Goal: Navigation & Orientation: Find specific page/section

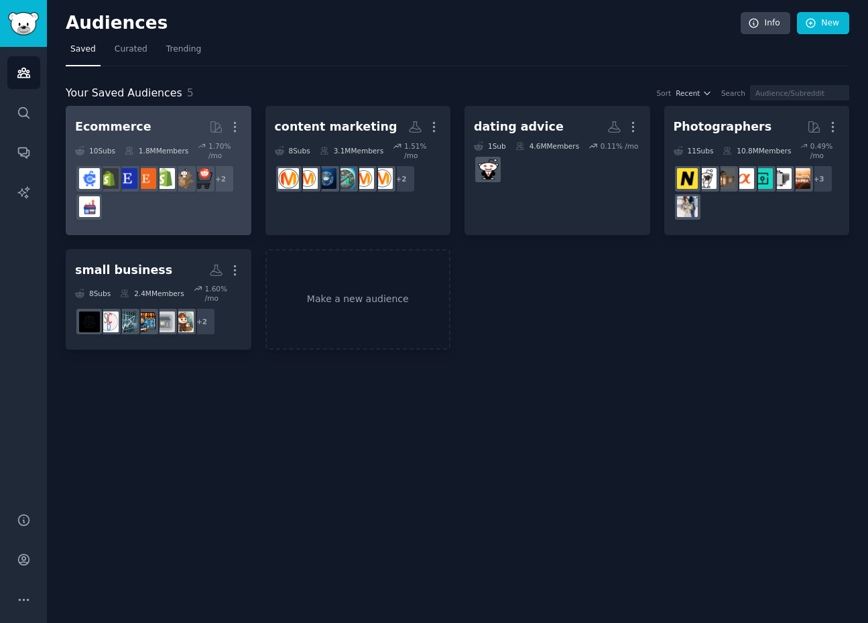
click at [141, 124] on h2 "Ecommerce Curated by GummySearch More" at bounding box center [158, 126] width 167 height 23
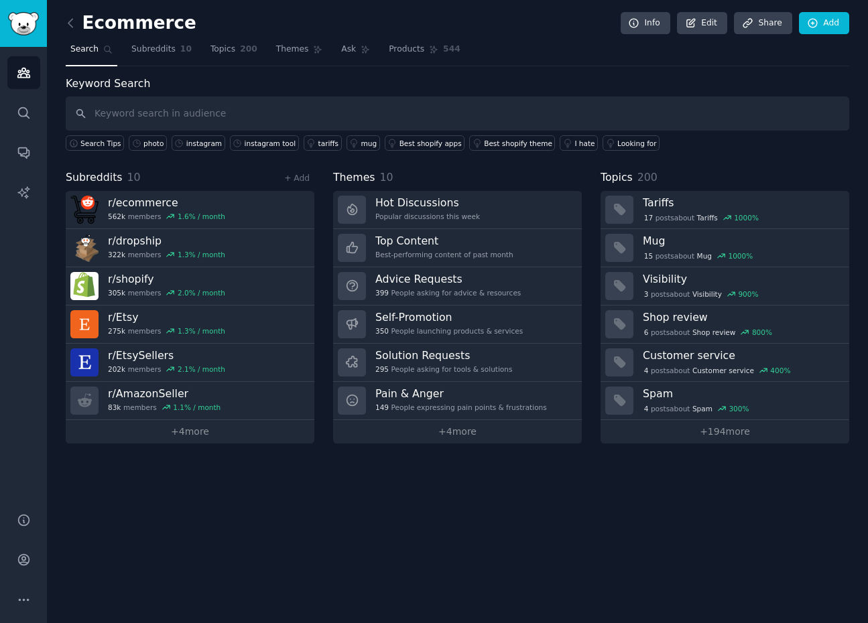
click at [222, 523] on div "Ecommerce Info Edit Share Add Search Subreddits 10 Topics 200 Themes Ask Produc…" at bounding box center [457, 311] width 821 height 623
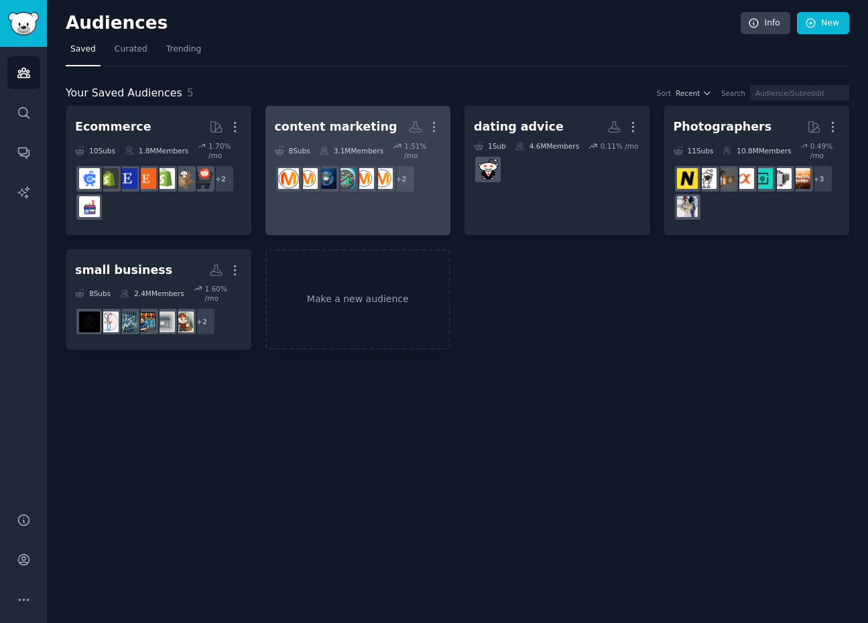
click at [330, 134] on div "content marketing" at bounding box center [336, 127] width 123 height 17
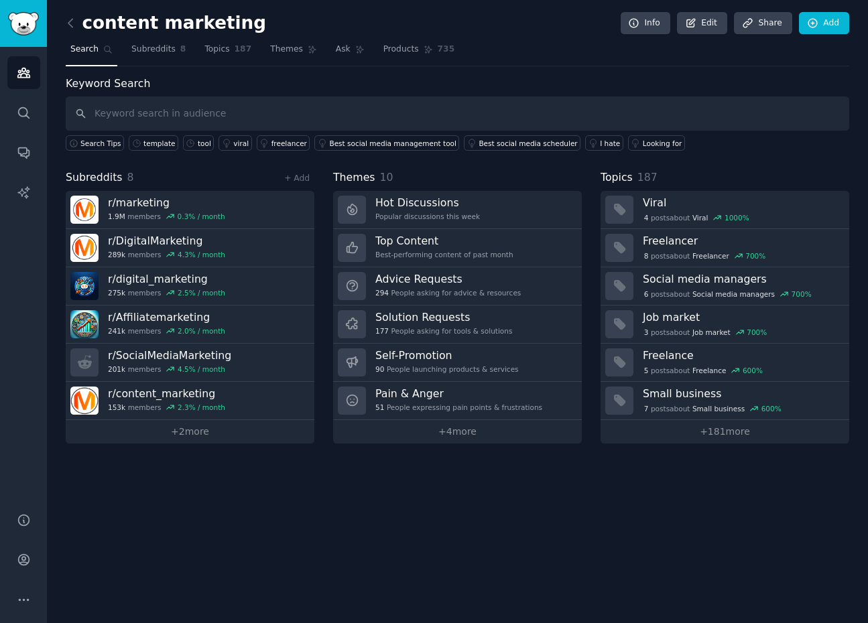
click at [289, 535] on div "content marketing Info Edit Share Add Search Subreddits 8 Topics 187 Themes Ask…" at bounding box center [457, 311] width 821 height 623
